Goal: Transaction & Acquisition: Download file/media

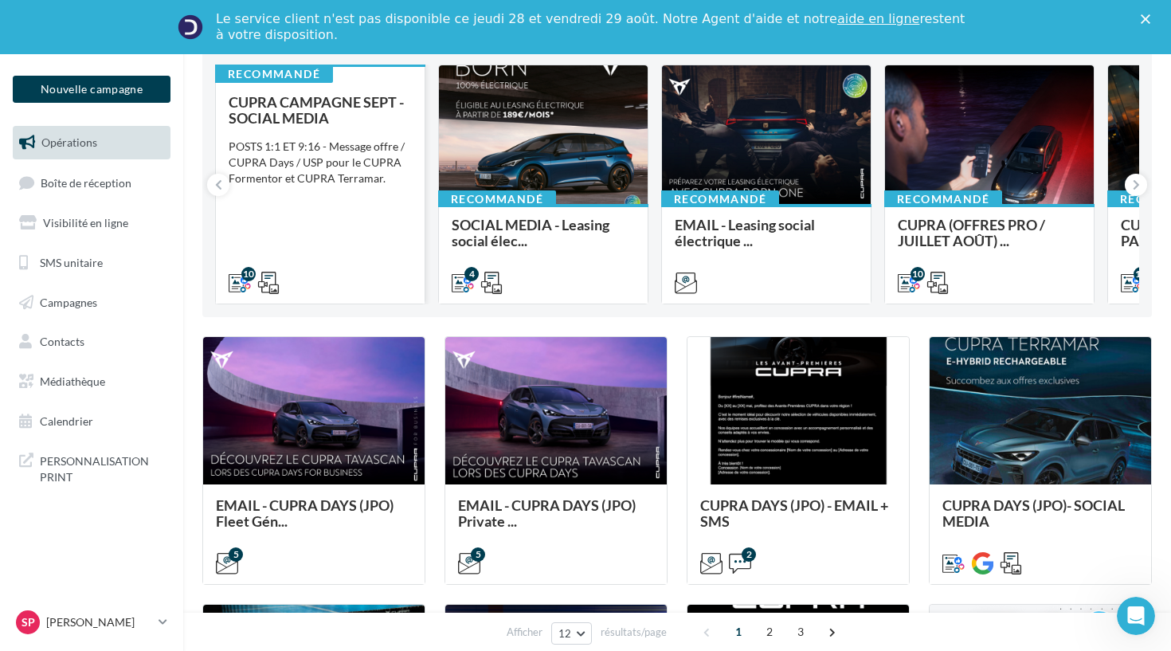
scroll to position [174, 0]
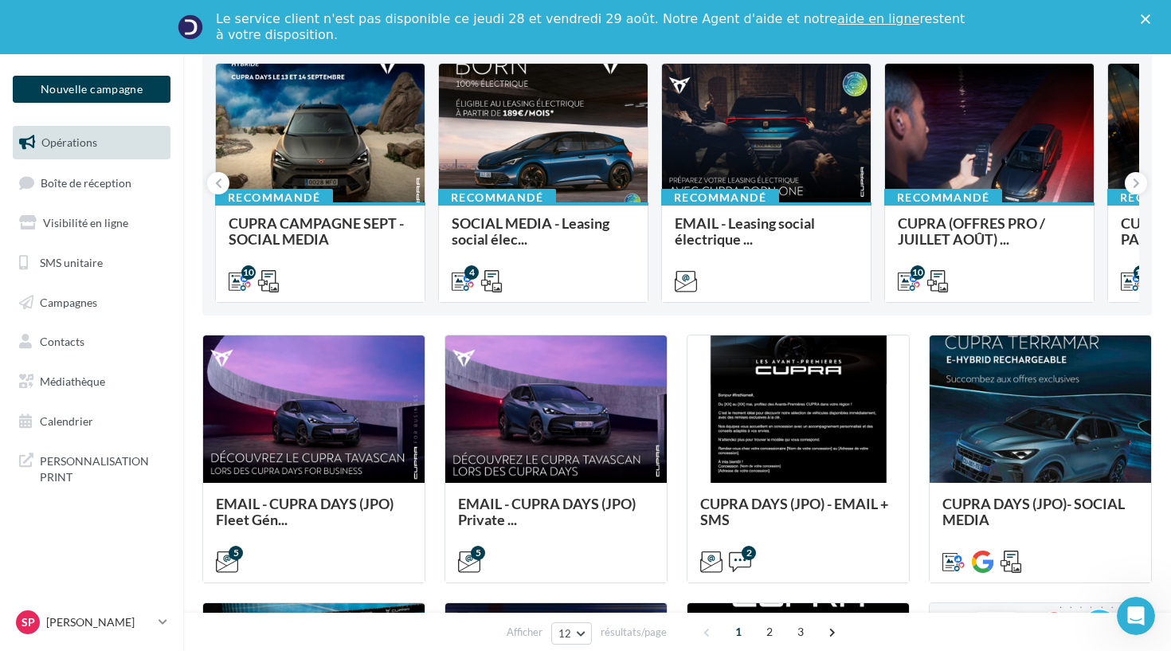
click at [1151, 15] on div "Fermer" at bounding box center [1148, 19] width 16 height 10
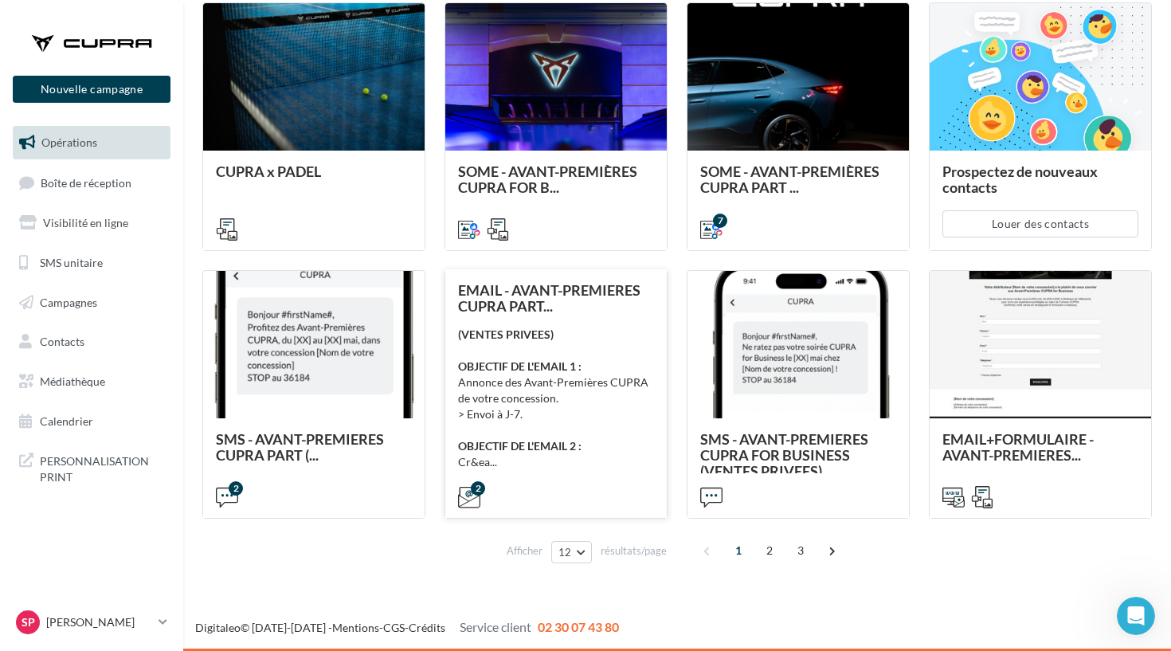
scroll to position [720, 0]
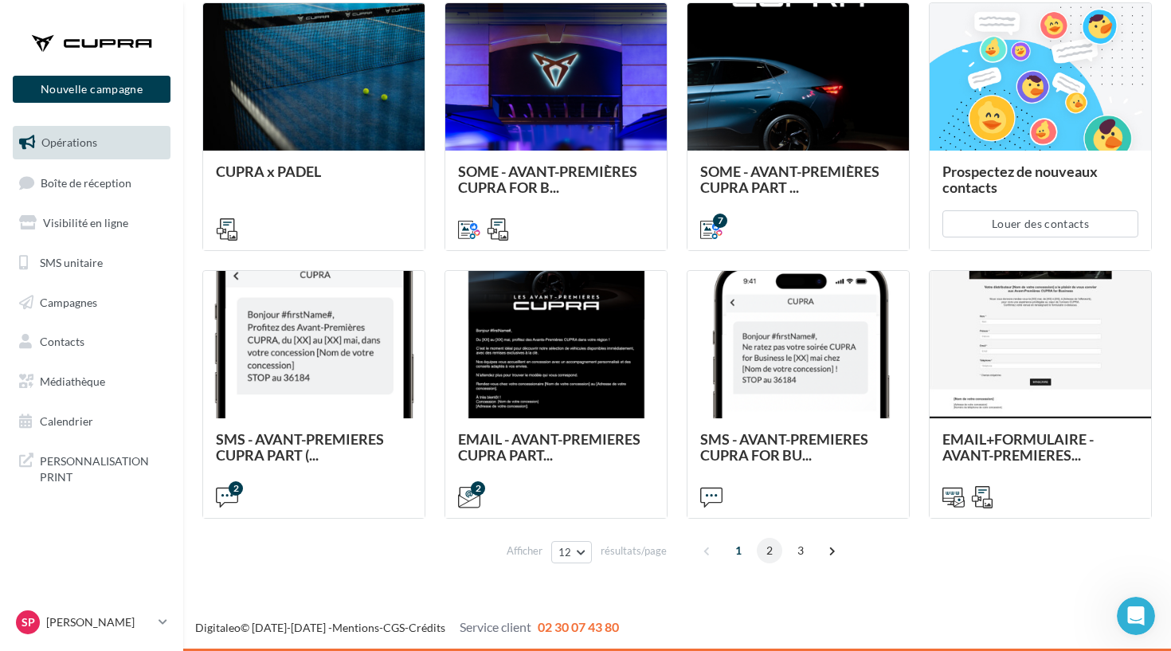
click at [766, 546] on span "2" at bounding box center [769, 550] width 25 height 25
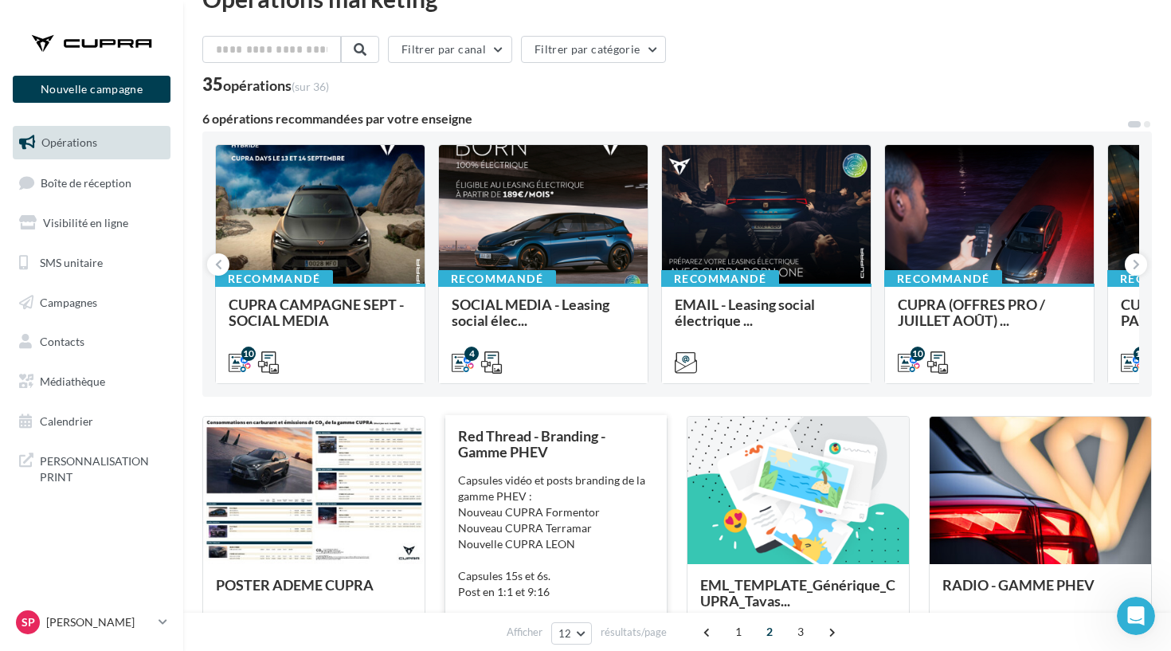
scroll to position [64, 0]
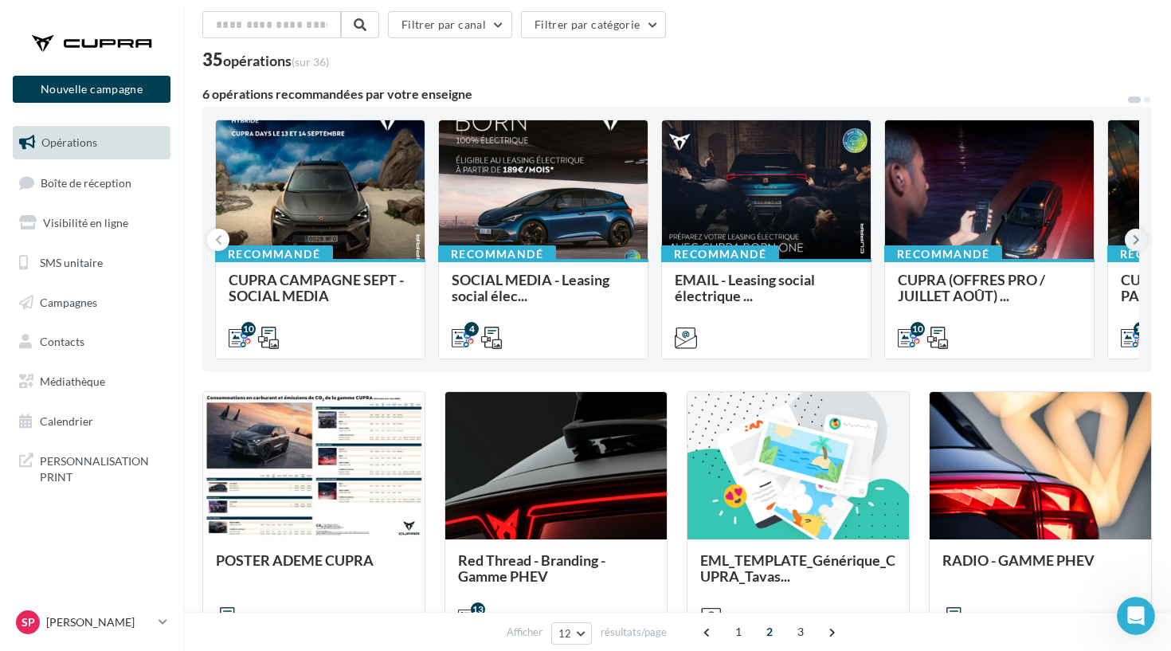
click at [1127, 240] on button at bounding box center [1136, 240] width 22 height 22
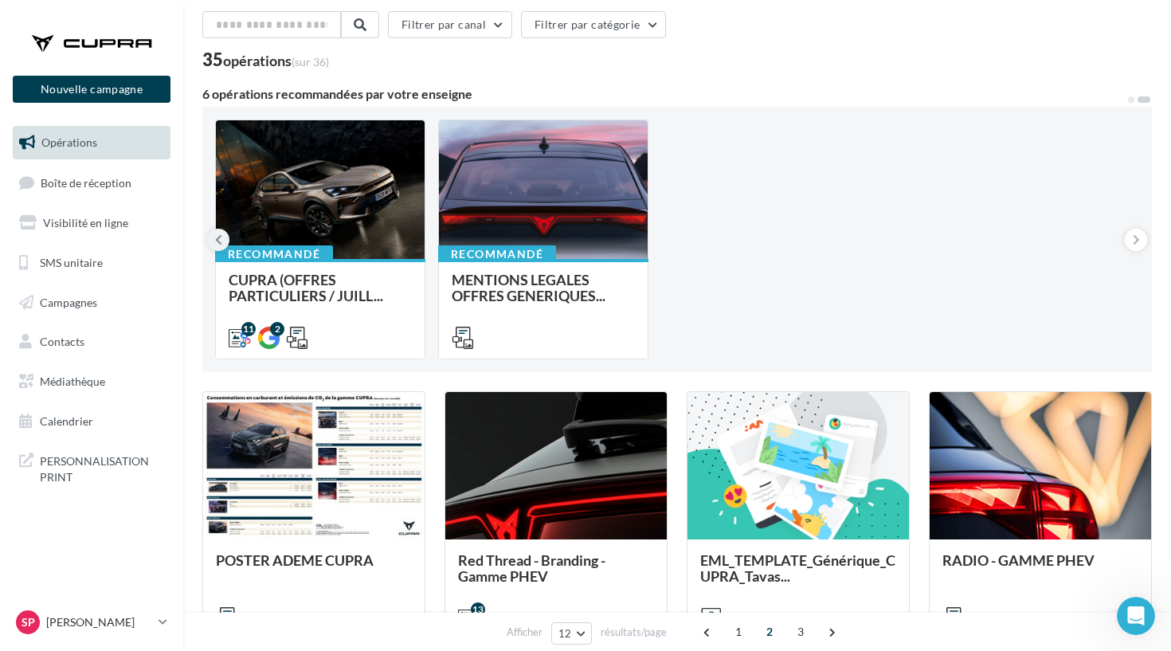
click at [215, 241] on icon at bounding box center [218, 240] width 7 height 16
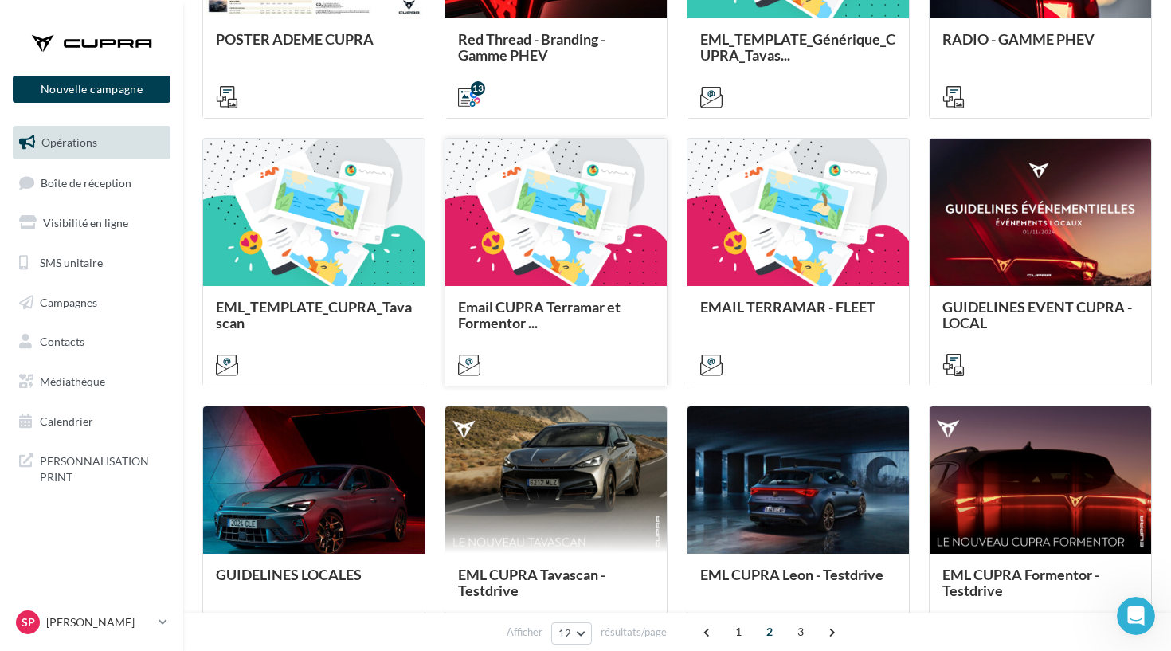
scroll to position [458, 0]
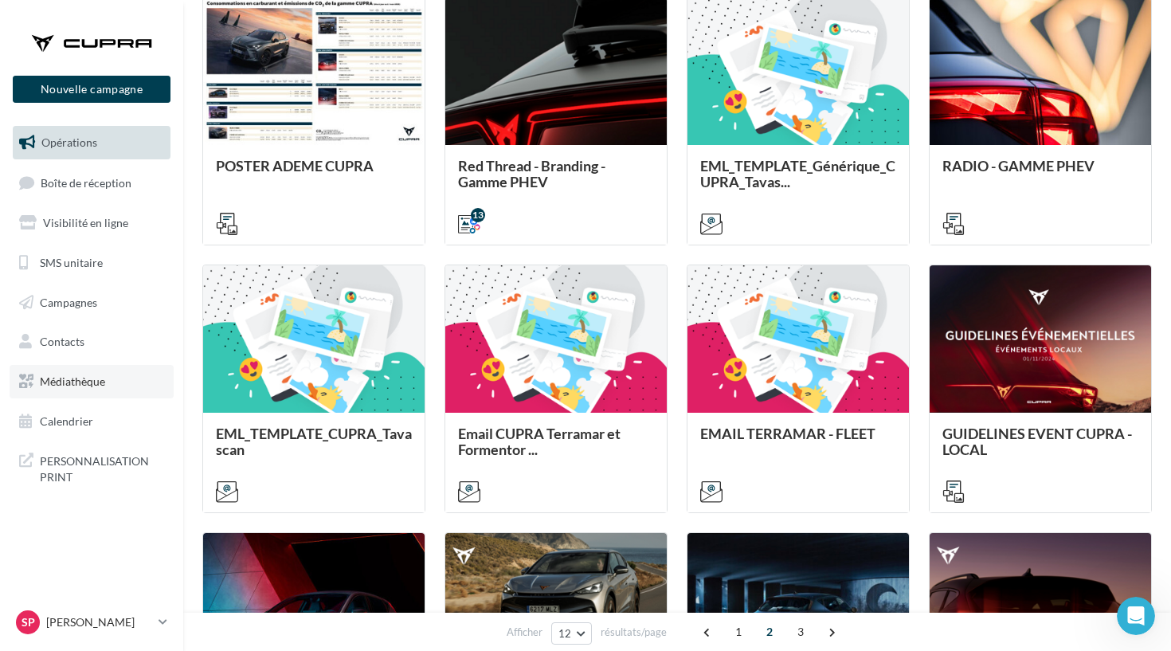
click at [86, 382] on span "Médiathèque" at bounding box center [72, 381] width 65 height 14
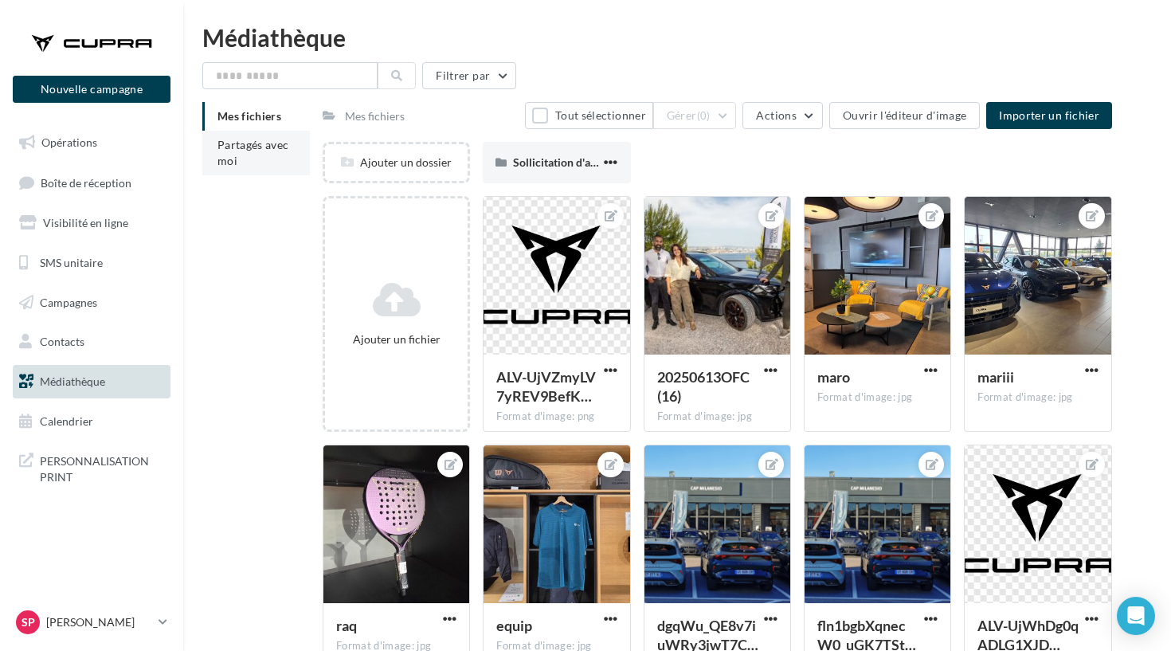
click at [249, 148] on span "Partagés avec moi" at bounding box center [253, 152] width 72 height 29
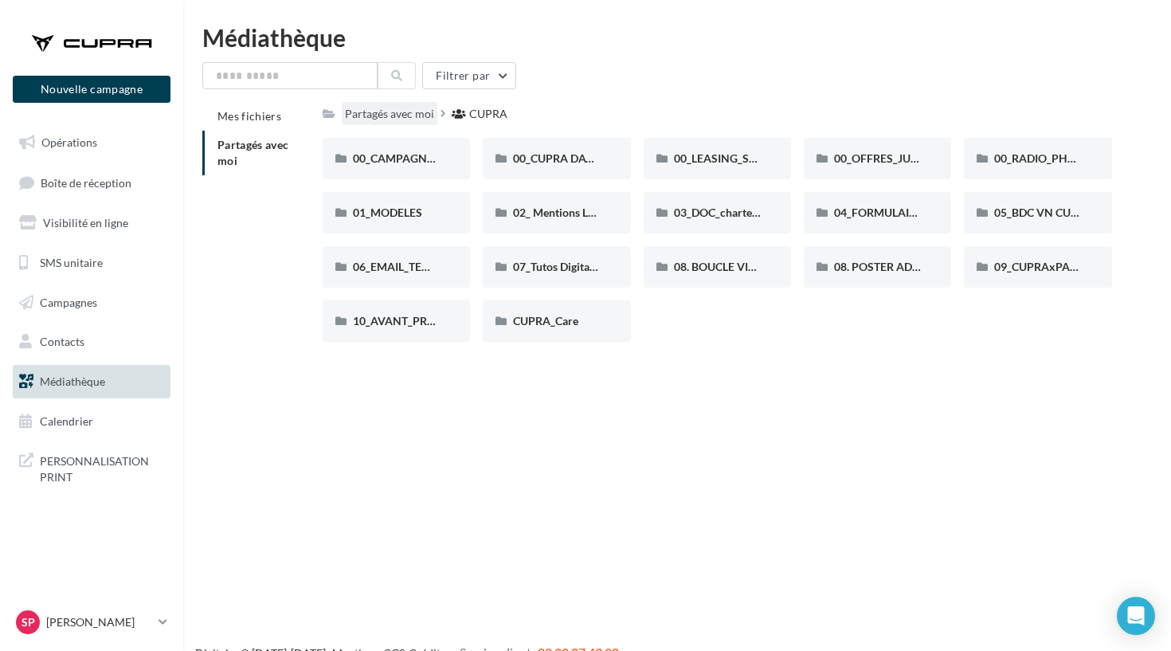
click at [393, 106] on div "Partagés avec moi" at bounding box center [389, 114] width 89 height 16
click at [535, 162] on span "00_CUPRA DAYS (JPO)" at bounding box center [570, 158] width 115 height 14
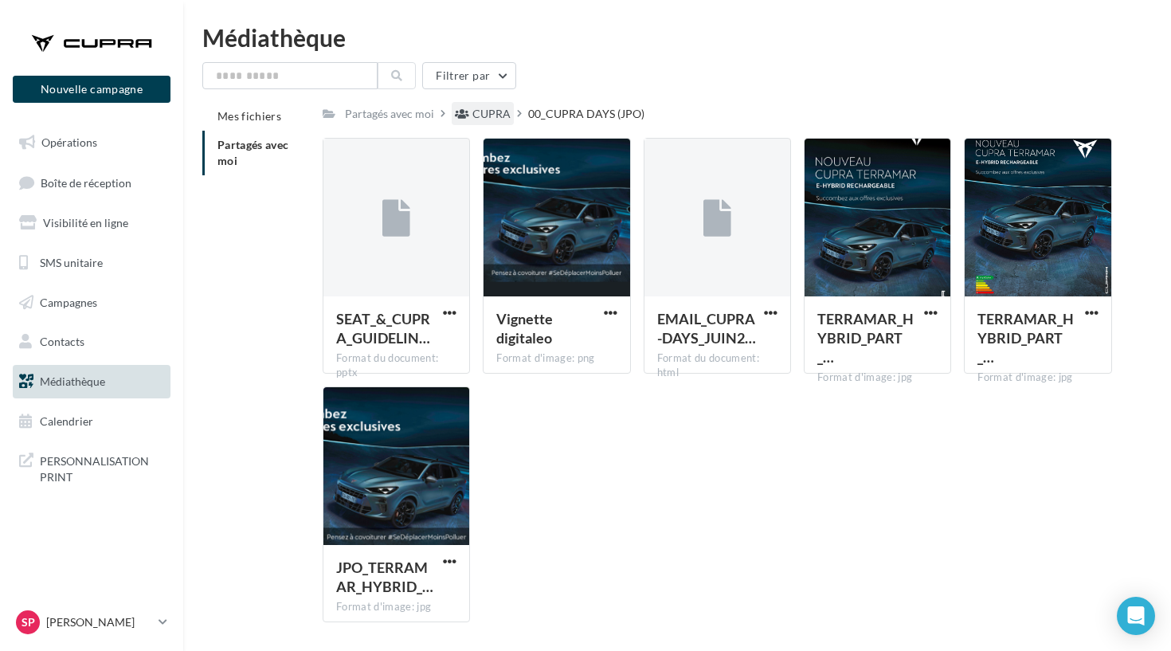
click at [485, 112] on div "CUPRA" at bounding box center [491, 114] width 38 height 16
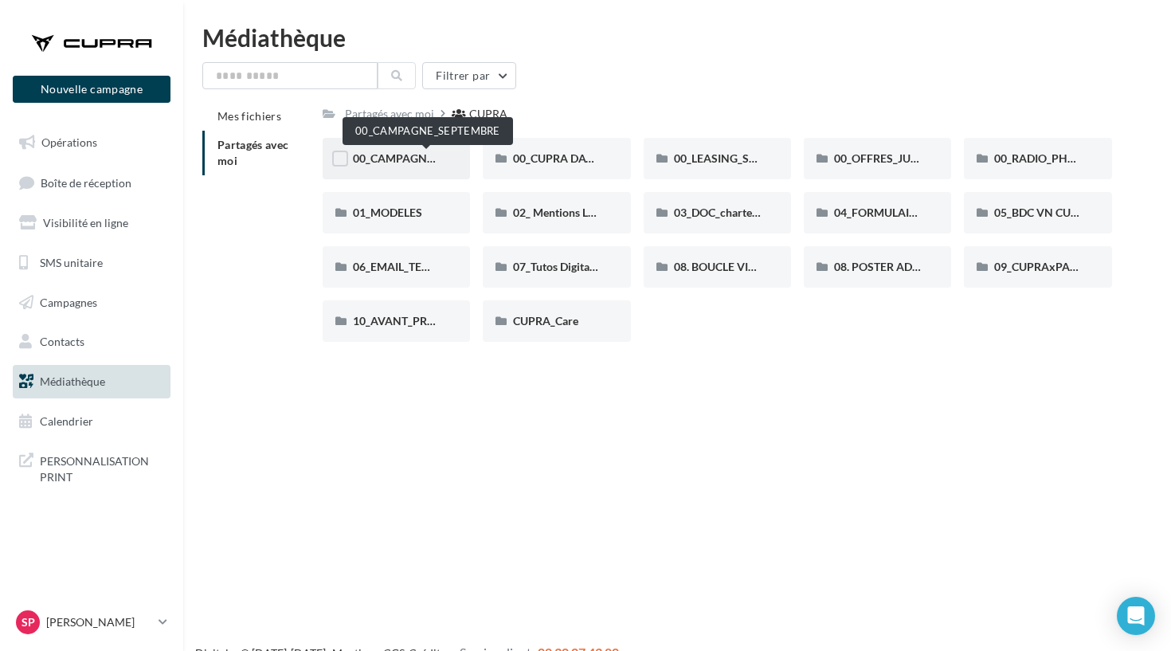
click at [407, 156] on span "00_CAMPAGNE_SEPTEMBRE" at bounding box center [427, 158] width 149 height 14
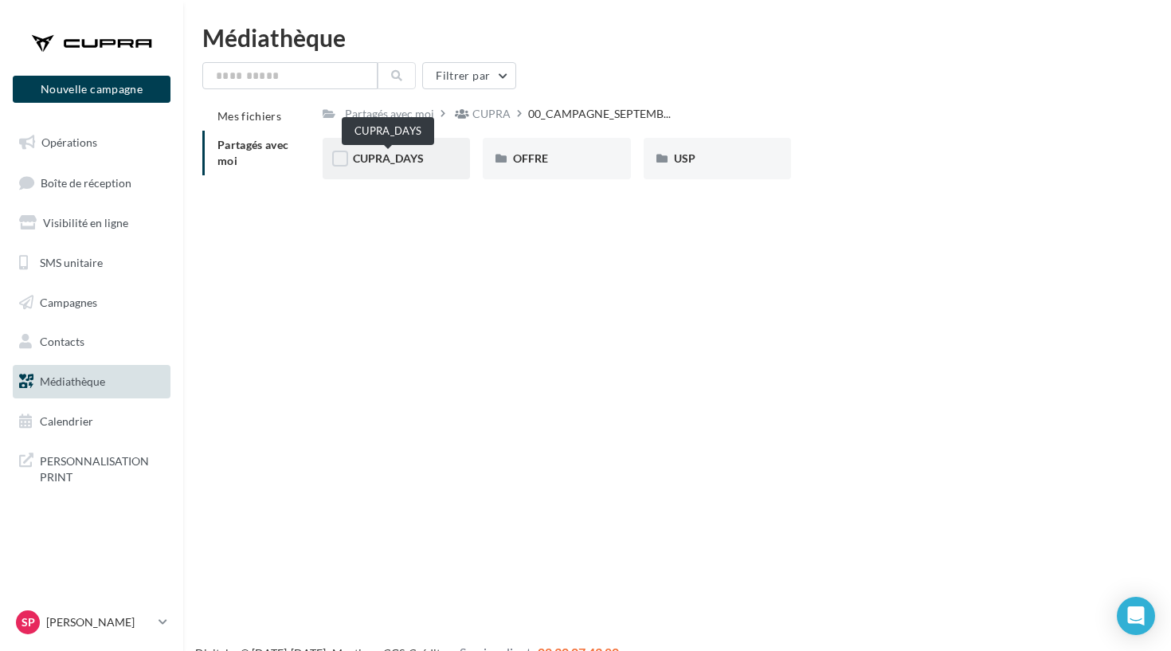
click at [405, 164] on span "CUPRA_DAYS" at bounding box center [388, 158] width 71 height 14
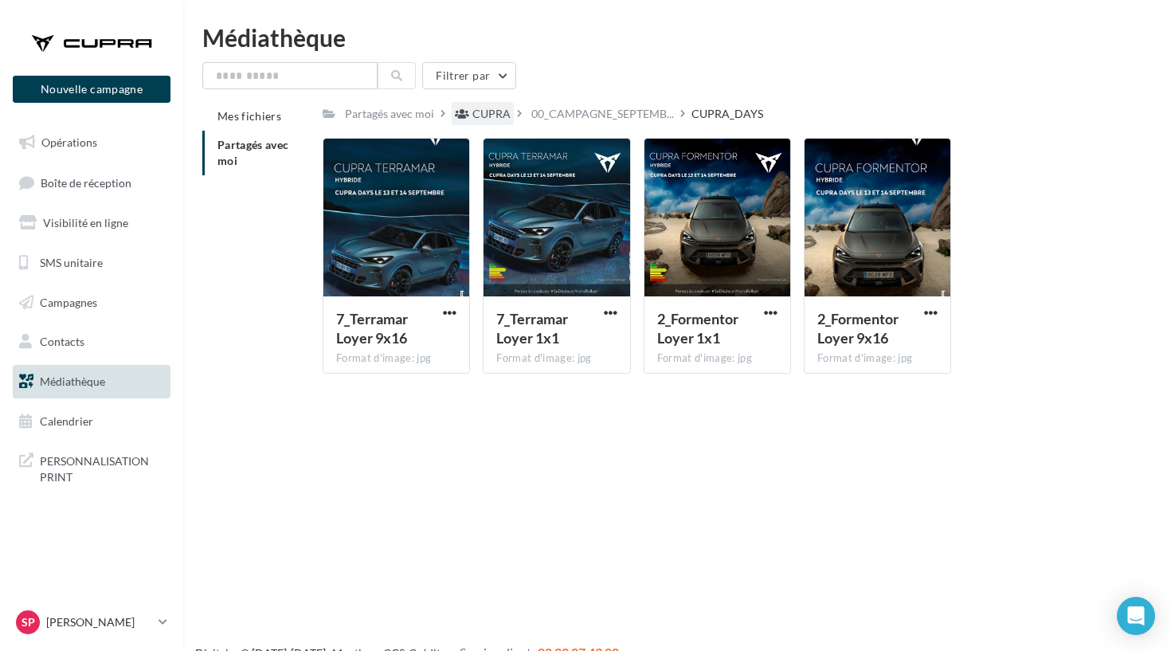
click at [493, 111] on div "CUPRA" at bounding box center [491, 114] width 38 height 16
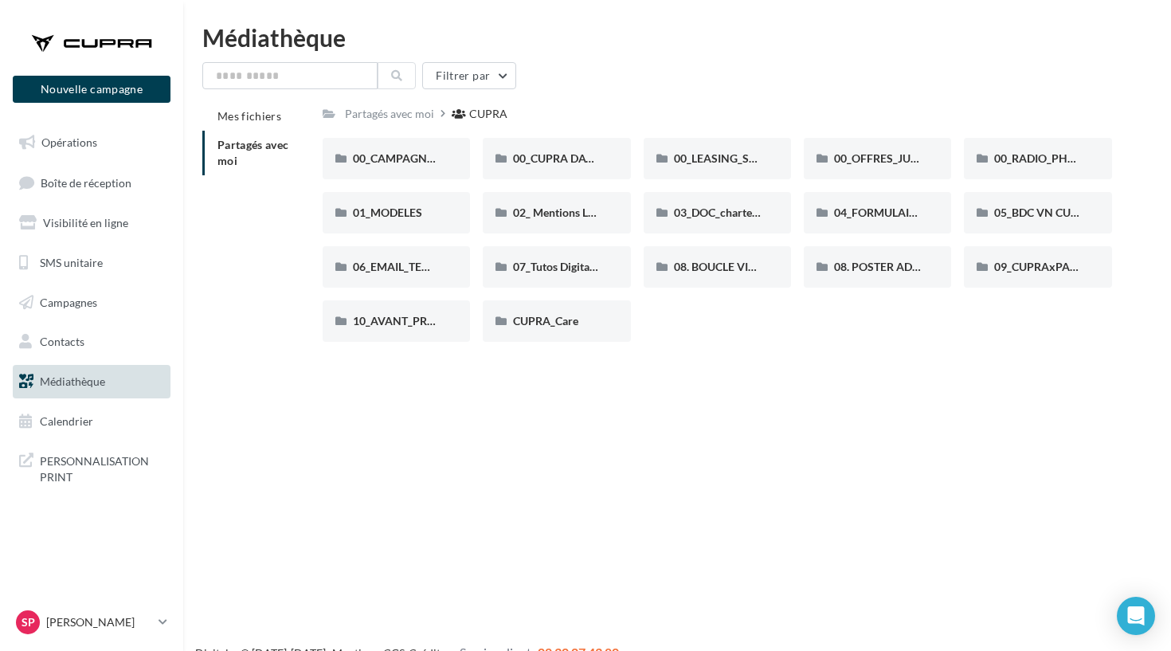
click at [80, 383] on span "Médiathèque" at bounding box center [72, 381] width 65 height 14
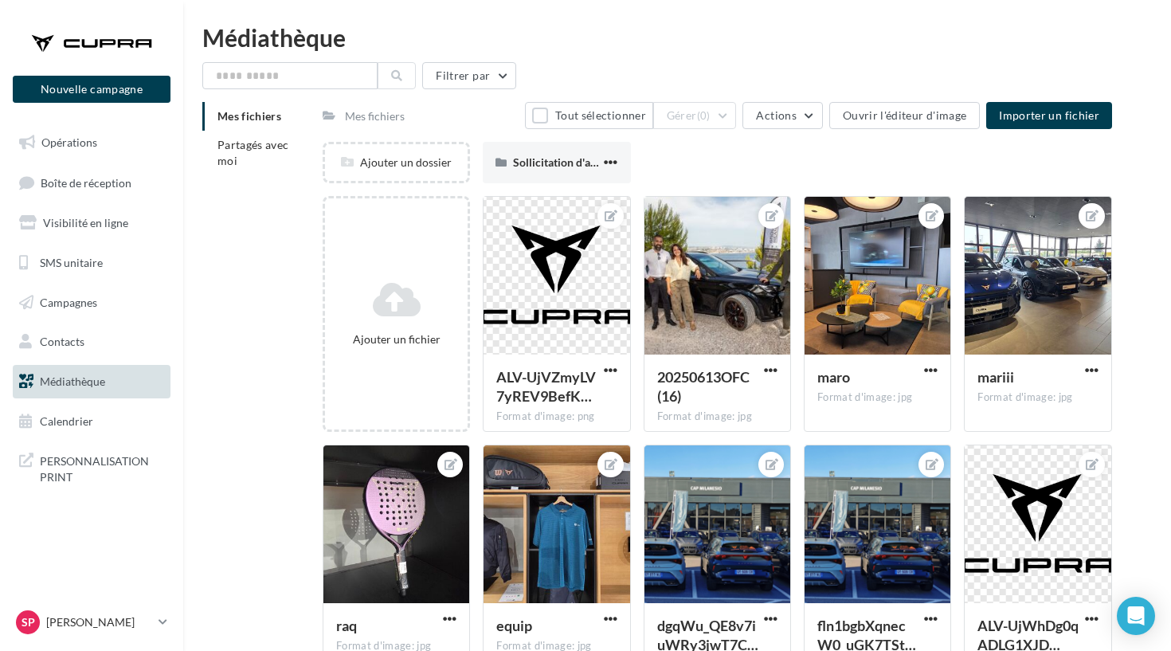
click at [792, 102] on div "Tout sélectionner Gérer (0) Actions Ouvrir l'éditeur d'image Importer un fichier" at bounding box center [818, 115] width 587 height 27
click at [792, 115] on span "Actions" at bounding box center [776, 115] width 40 height 14
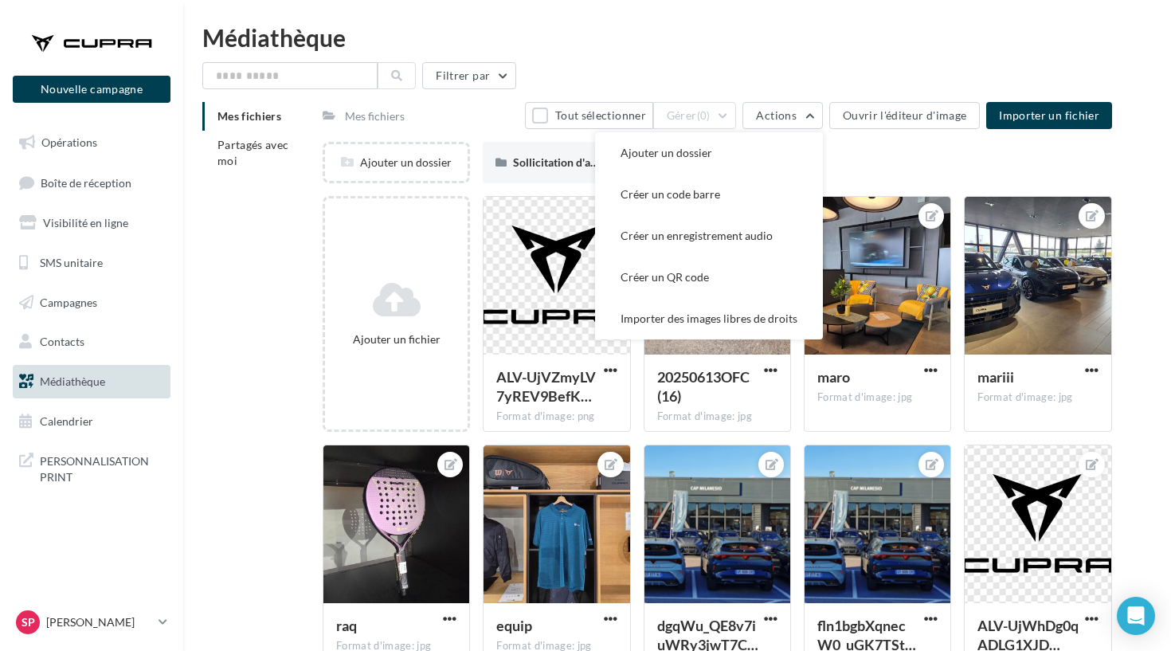
click at [718, 48] on div "Médiathèque" at bounding box center [676, 37] width 949 height 24
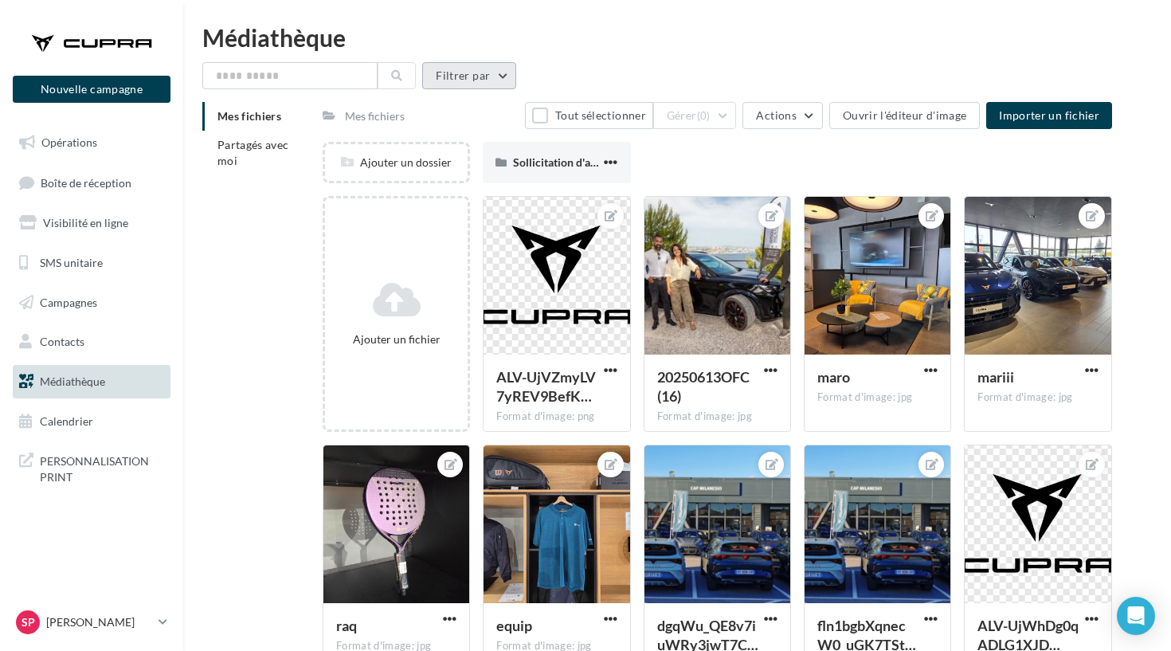
click at [465, 65] on button "Filtrer par" at bounding box center [469, 75] width 94 height 27
click at [458, 17] on html "Nouvelle campagne Nouvelle campagne Opérations Boîte de réception Visibilité en…" at bounding box center [585, 325] width 1171 height 651
click at [221, 142] on span "Partagés avec moi" at bounding box center [253, 152] width 72 height 29
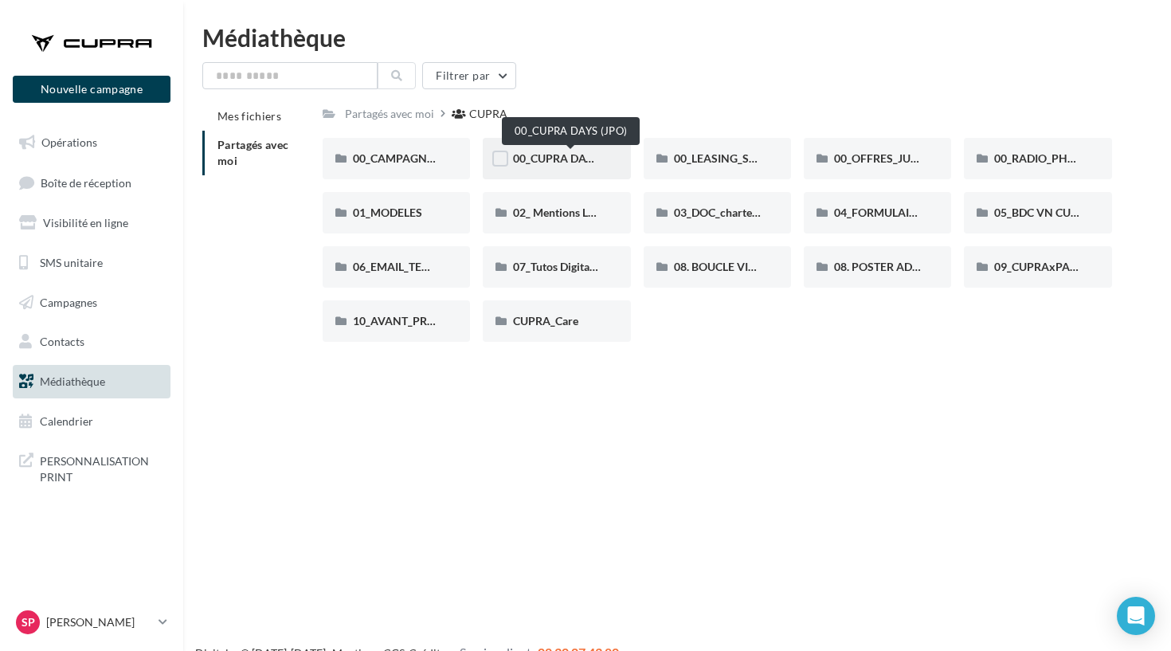
click at [580, 159] on span "00_CUPRA DAYS (JPO)" at bounding box center [570, 158] width 115 height 14
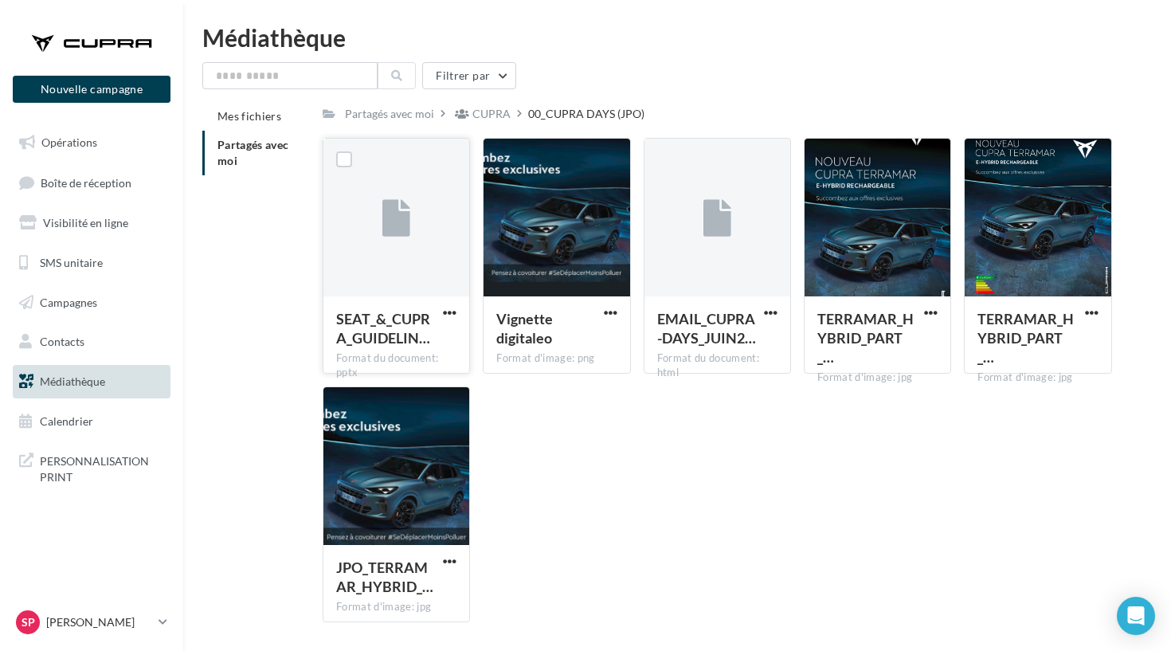
click at [375, 232] on div at bounding box center [396, 218] width 146 height 159
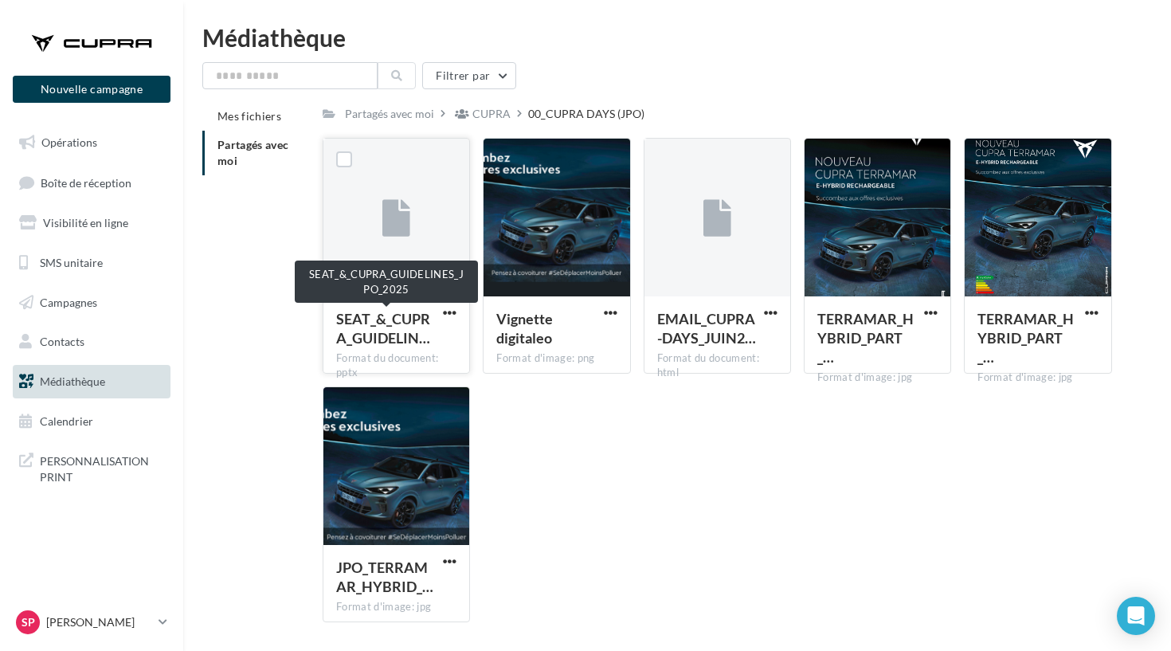
click at [390, 328] on div "SEAT_&_CUPRA_GUIDELIN…" at bounding box center [386, 328] width 101 height 38
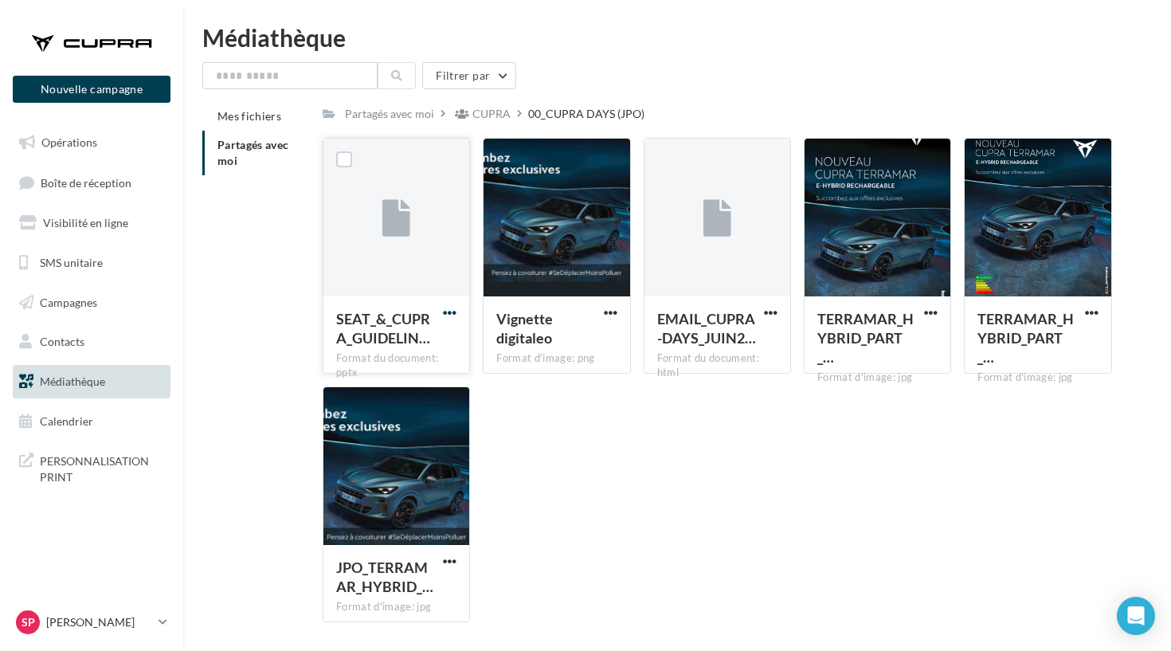
click at [452, 314] on span "button" at bounding box center [450, 313] width 14 height 14
click at [414, 346] on button "Télécharger" at bounding box center [379, 343] width 159 height 41
click at [741, 65] on div "Filtrer par" at bounding box center [676, 75] width 949 height 27
click at [516, 41] on div "Médiathèque" at bounding box center [676, 37] width 949 height 24
click at [400, 113] on div "Partagés avec moi" at bounding box center [389, 114] width 89 height 16
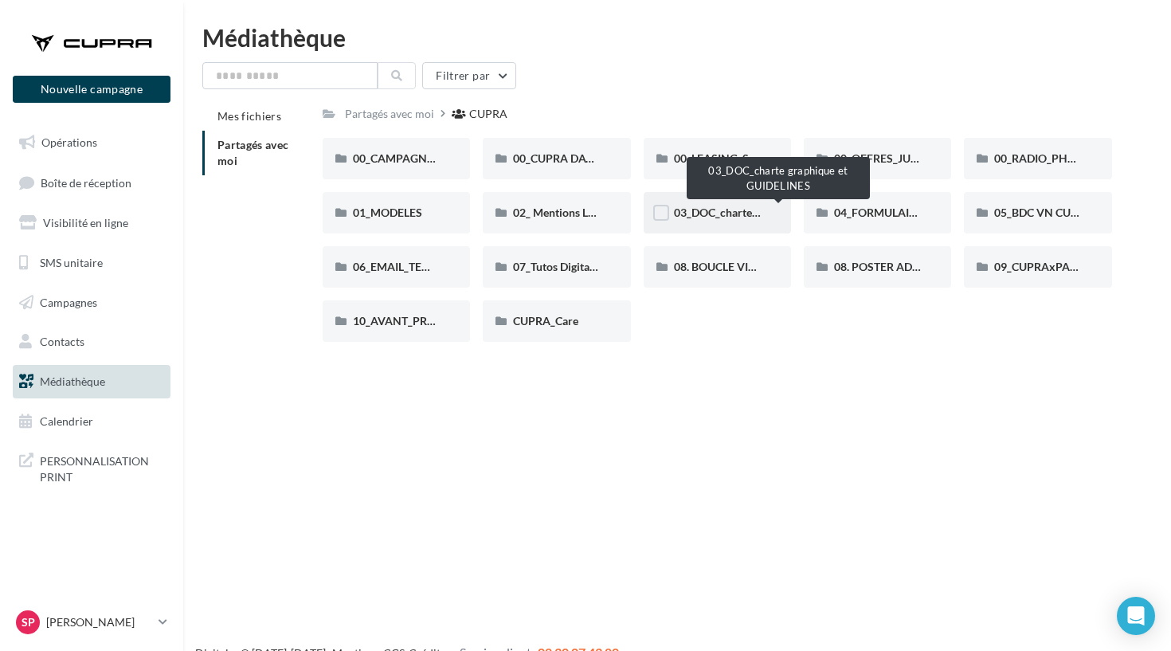
click at [714, 213] on span "03_DOC_charte graphique et GUIDELINES" at bounding box center [778, 212] width 209 height 14
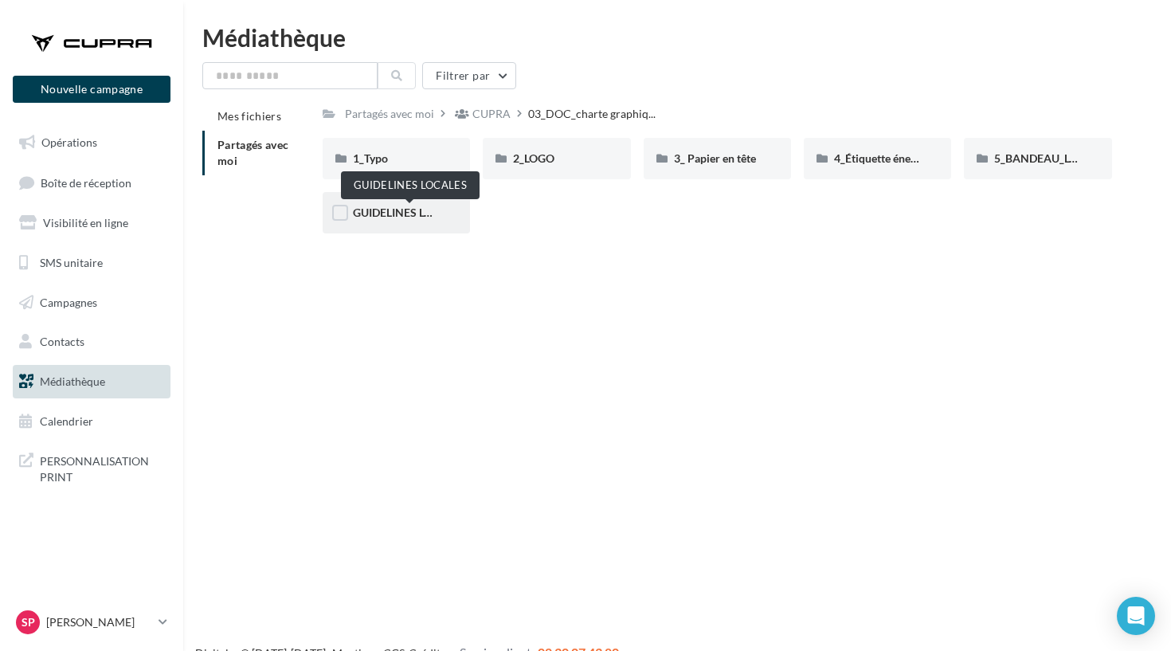
click at [431, 209] on span "GUIDELINES LOCALES" at bounding box center [409, 212] width 113 height 14
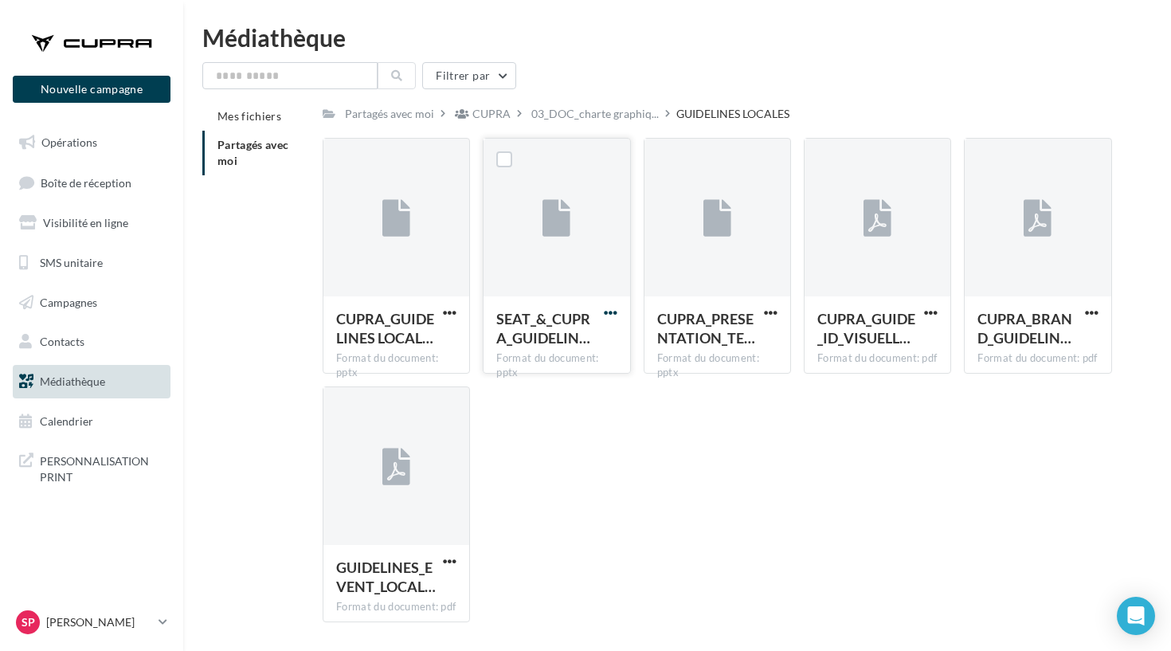
click at [611, 314] on span "button" at bounding box center [611, 313] width 14 height 14
click at [536, 360] on button "Télécharger" at bounding box center [540, 343] width 159 height 41
click at [452, 559] on span "button" at bounding box center [450, 561] width 14 height 14
click at [393, 494] on button "Télécharger" at bounding box center [379, 487] width 159 height 41
click at [764, 554] on div "CUPRA_GUIDELINES LOCAL… Format du document: pptx CUPRA_GUIDELINES LOCAL_SOME_06…" at bounding box center [724, 386] width 802 height 497
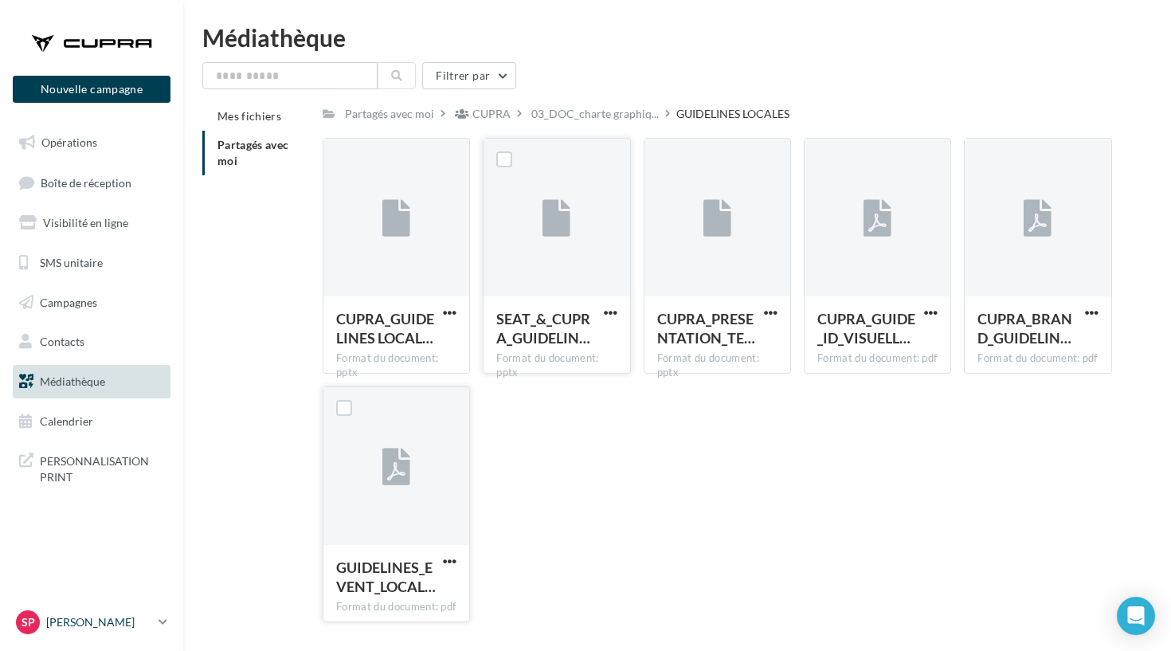
click at [54, 617] on p "[PERSON_NAME]" at bounding box center [99, 622] width 106 height 16
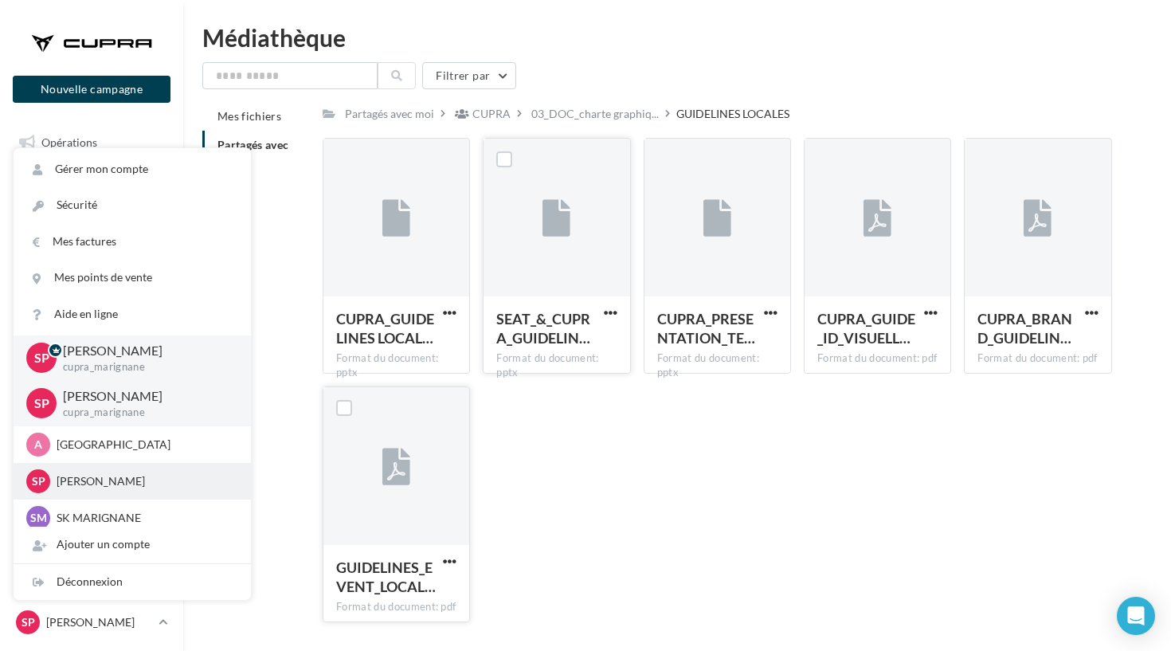
click at [119, 469] on div "Sp Stéphanie COZZOLINO SEAT-MARIGNANE" at bounding box center [132, 481] width 212 height 24
